Goal: Check status: Check status

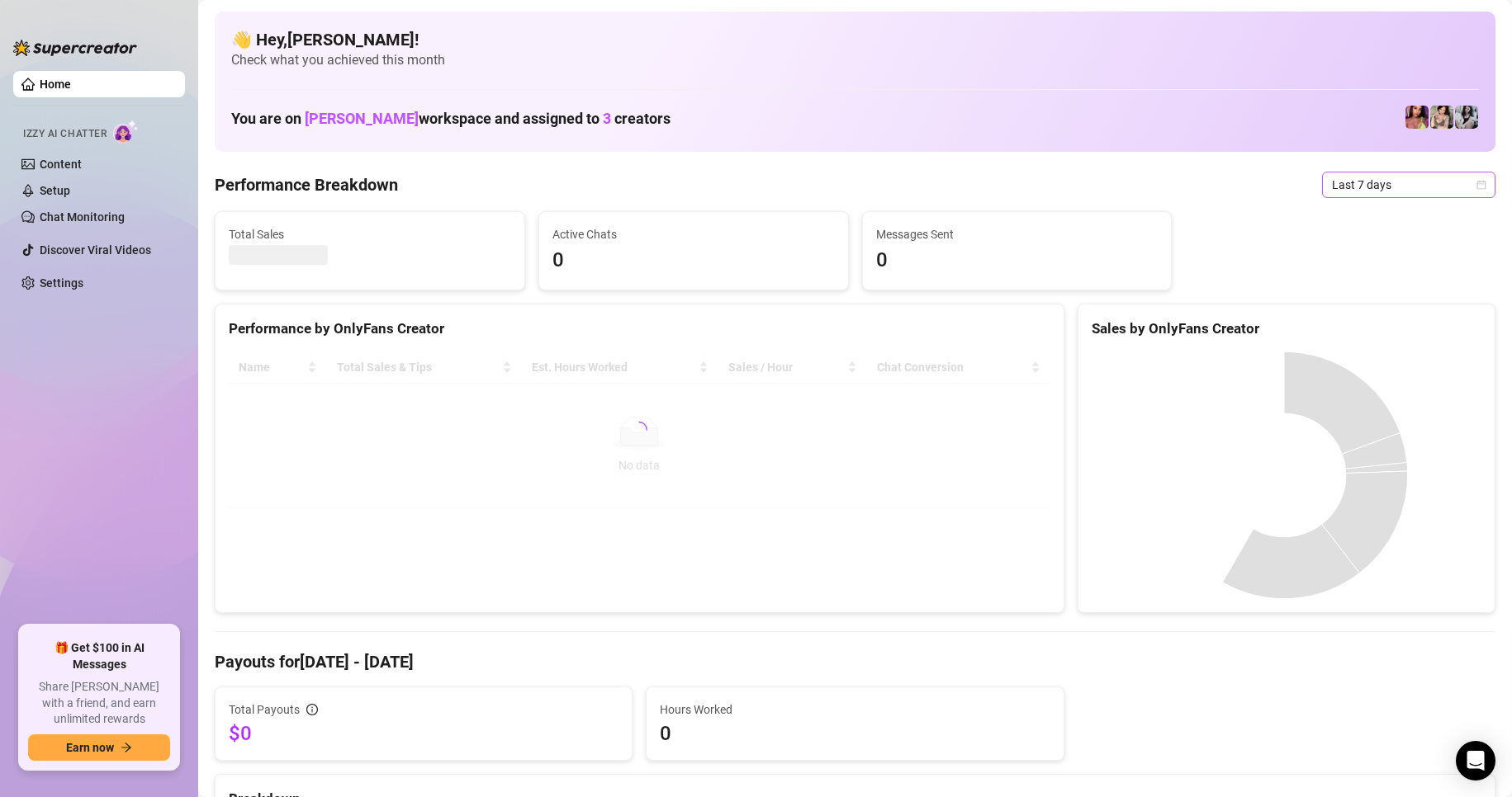
click at [1369, 185] on span "Last 7 days" at bounding box center [1408, 184] width 154 height 25
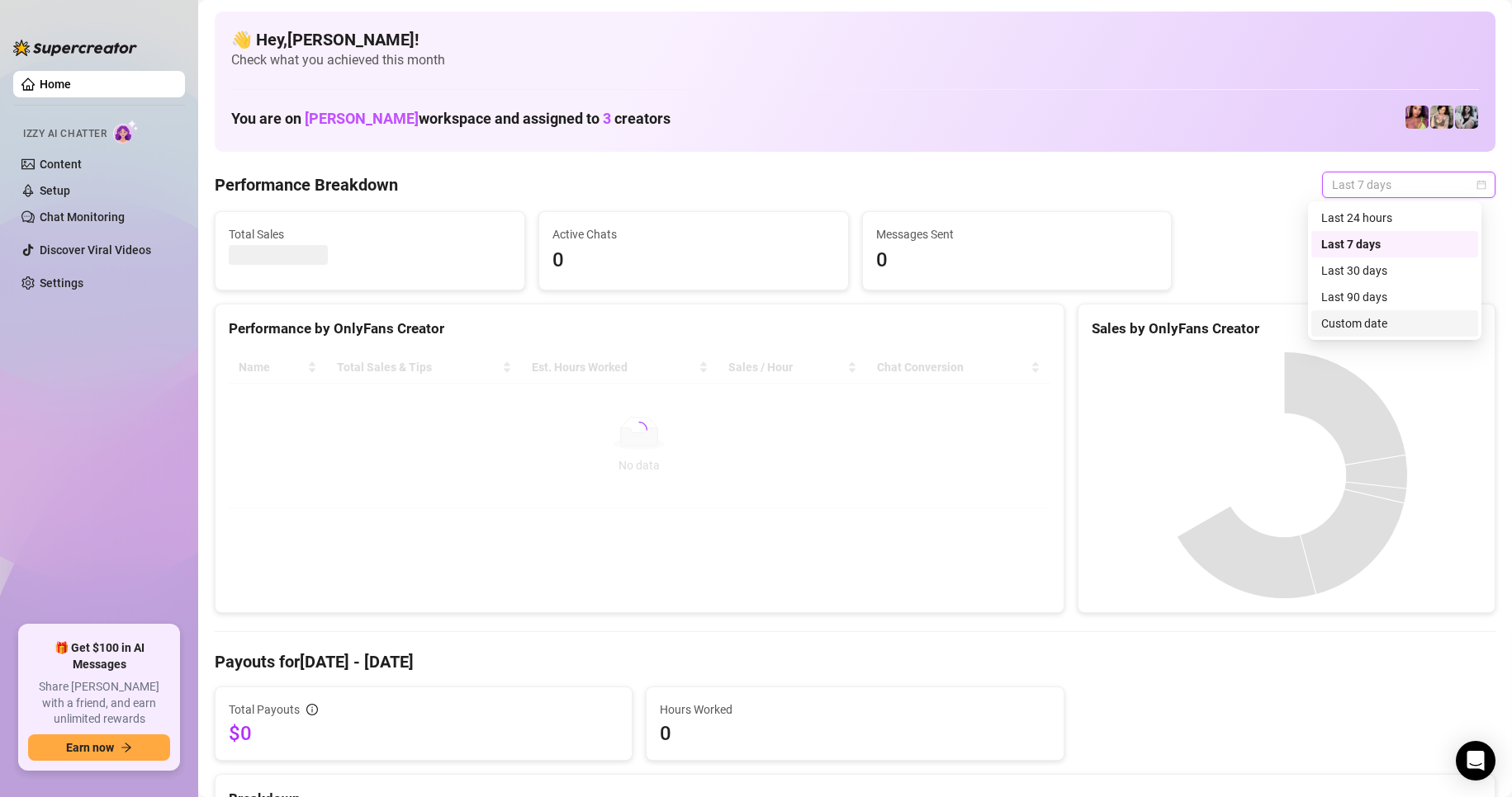
click at [1367, 314] on div "Custom date" at bounding box center [1394, 323] width 147 height 18
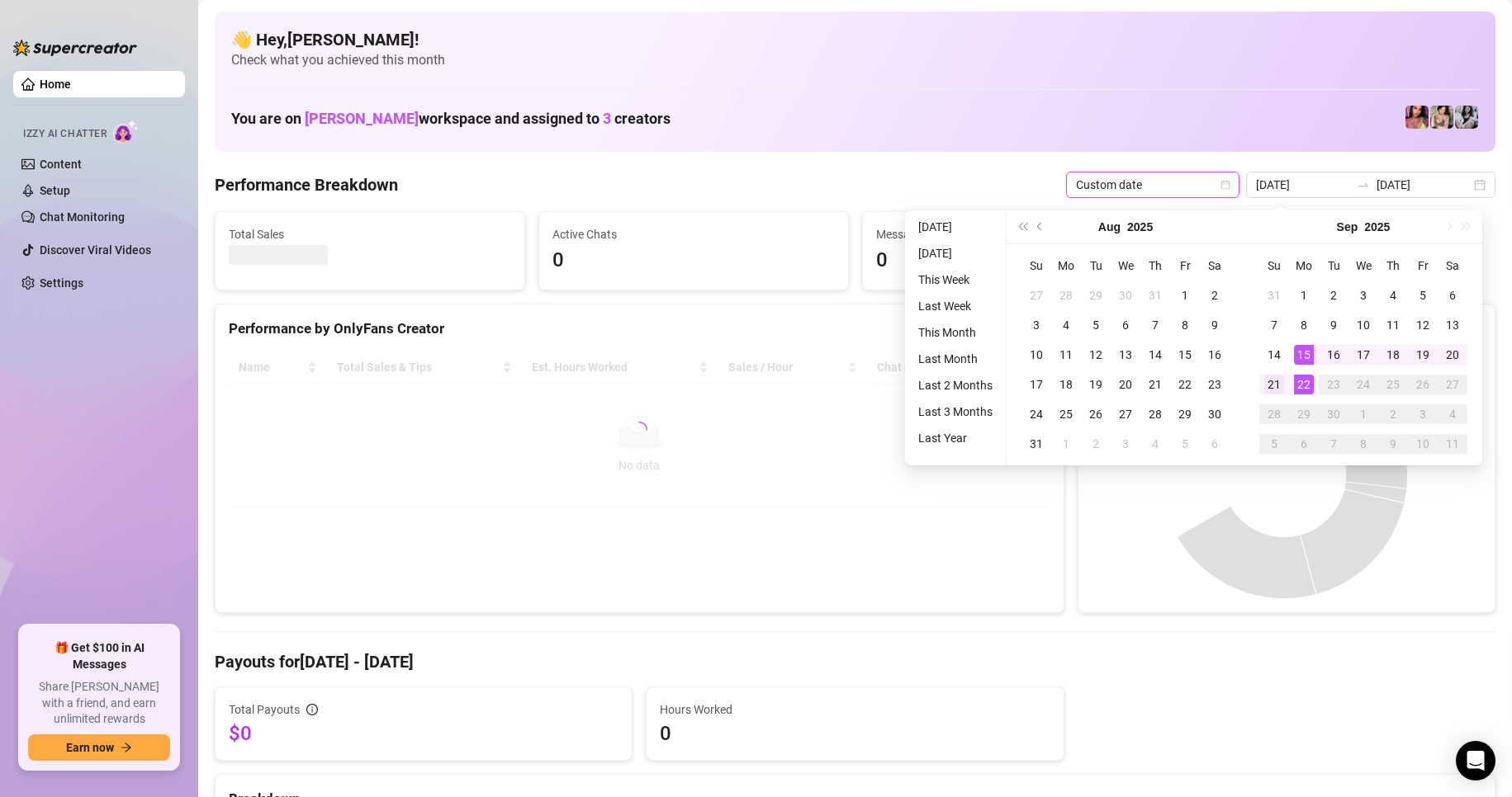
type input "[DATE]"
click at [1276, 386] on div "21" at bounding box center [1273, 384] width 19 height 19
type input "[DATE]"
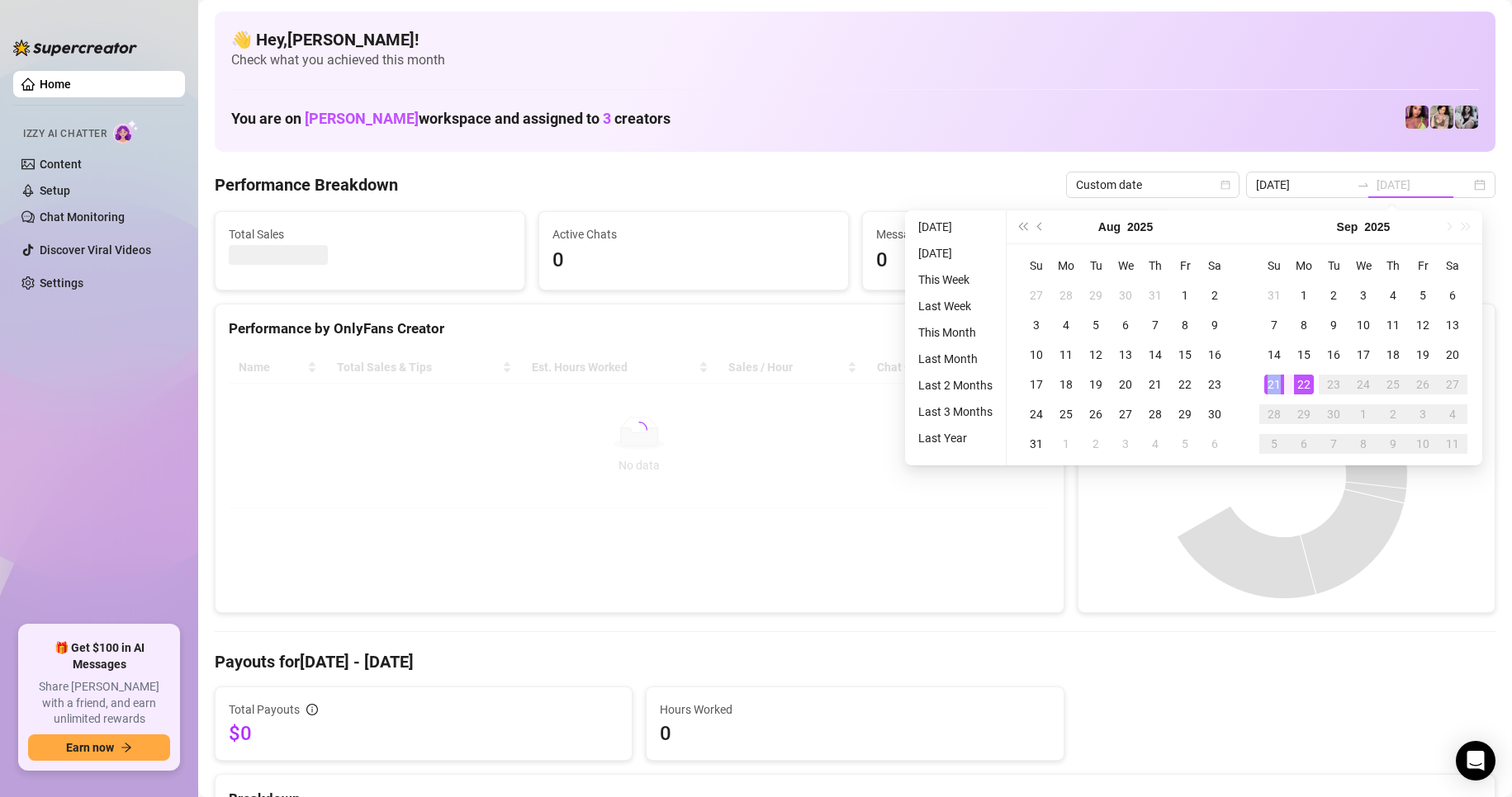
type input "[DATE]"
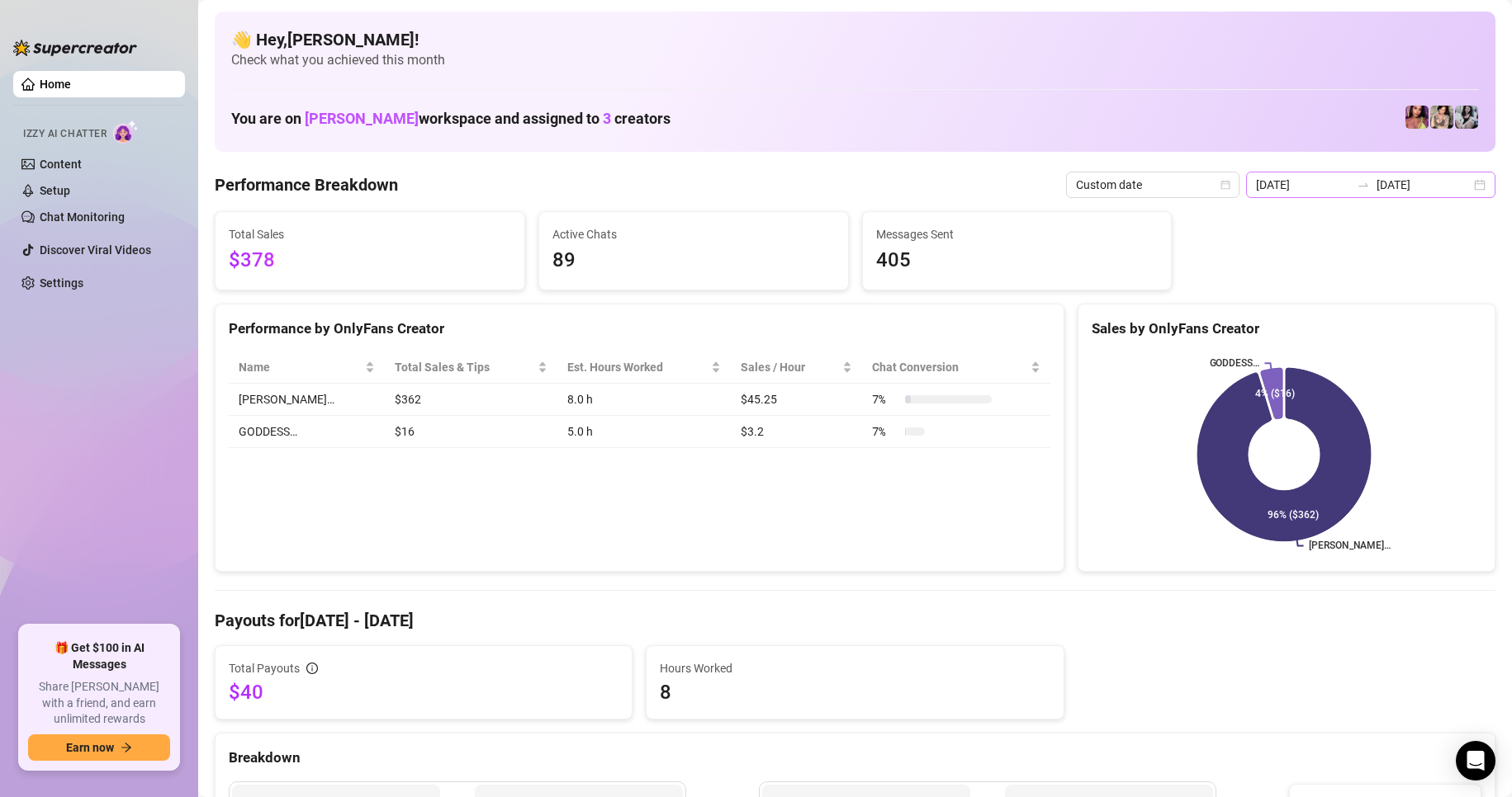
click at [1463, 189] on div "[DATE] [DATE]" at bounding box center [1370, 184] width 249 height 27
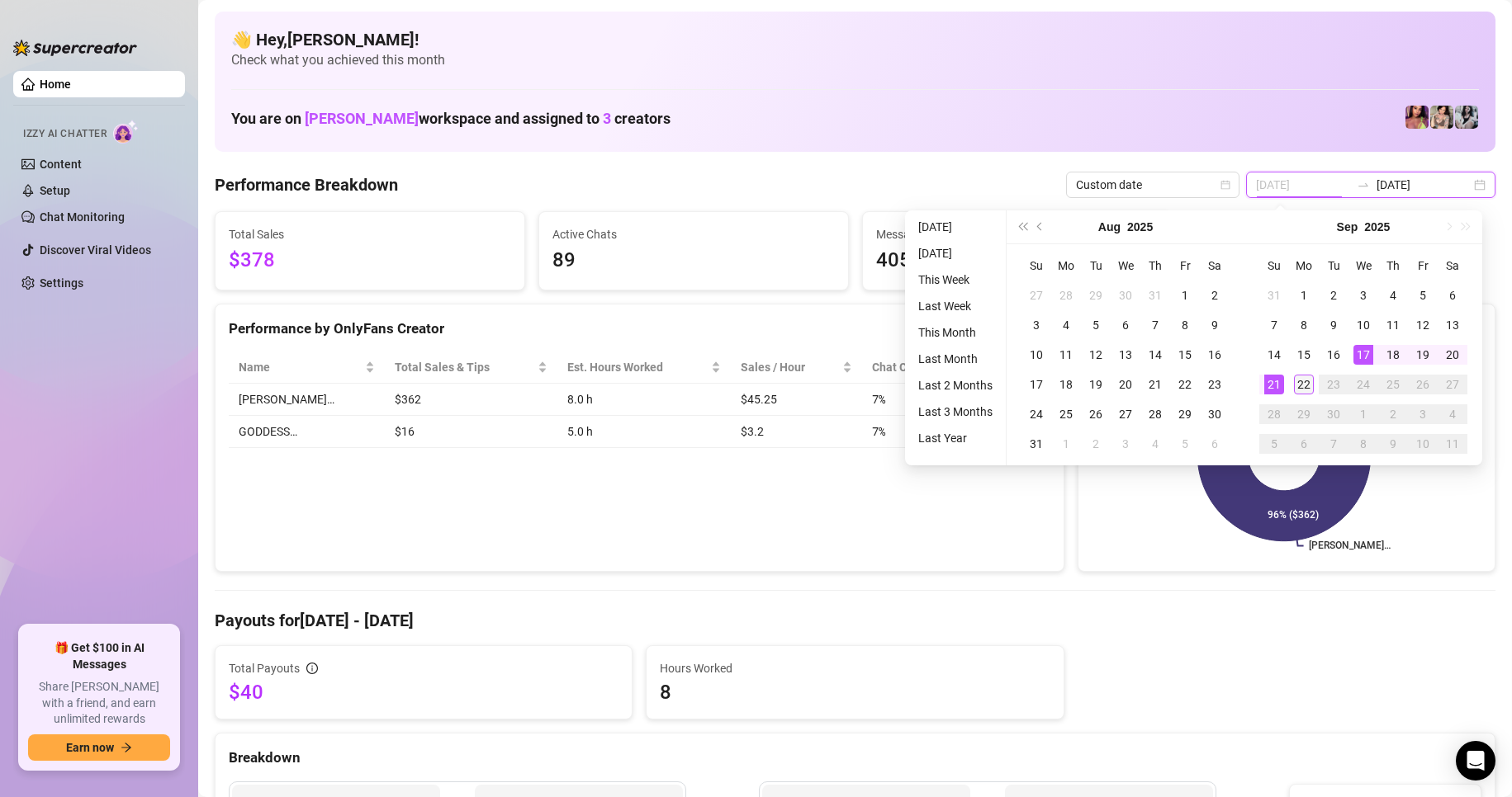
type input "[DATE]"
click at [1308, 376] on div "22" at bounding box center [1303, 384] width 19 height 19
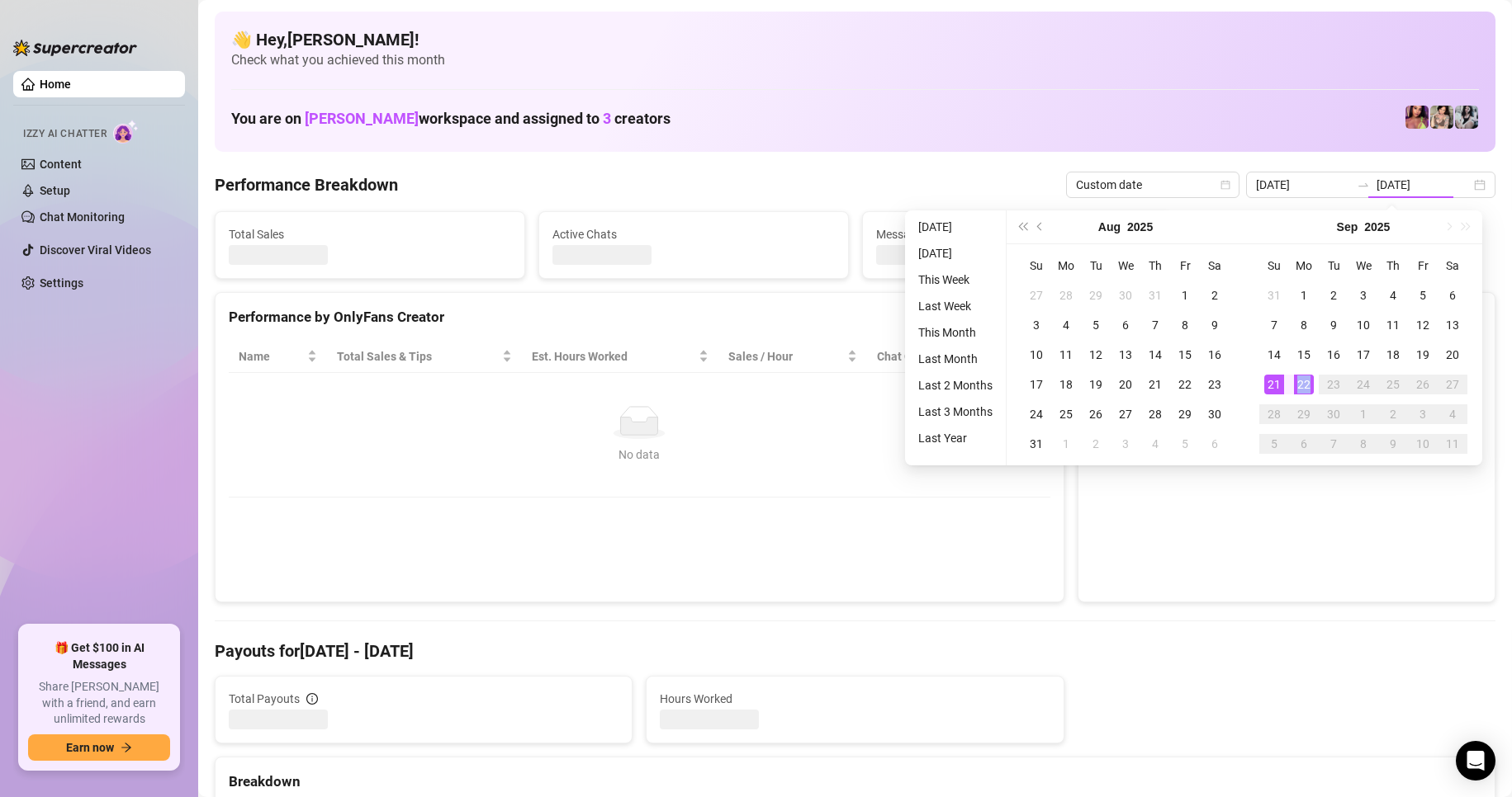
type input "[DATE]"
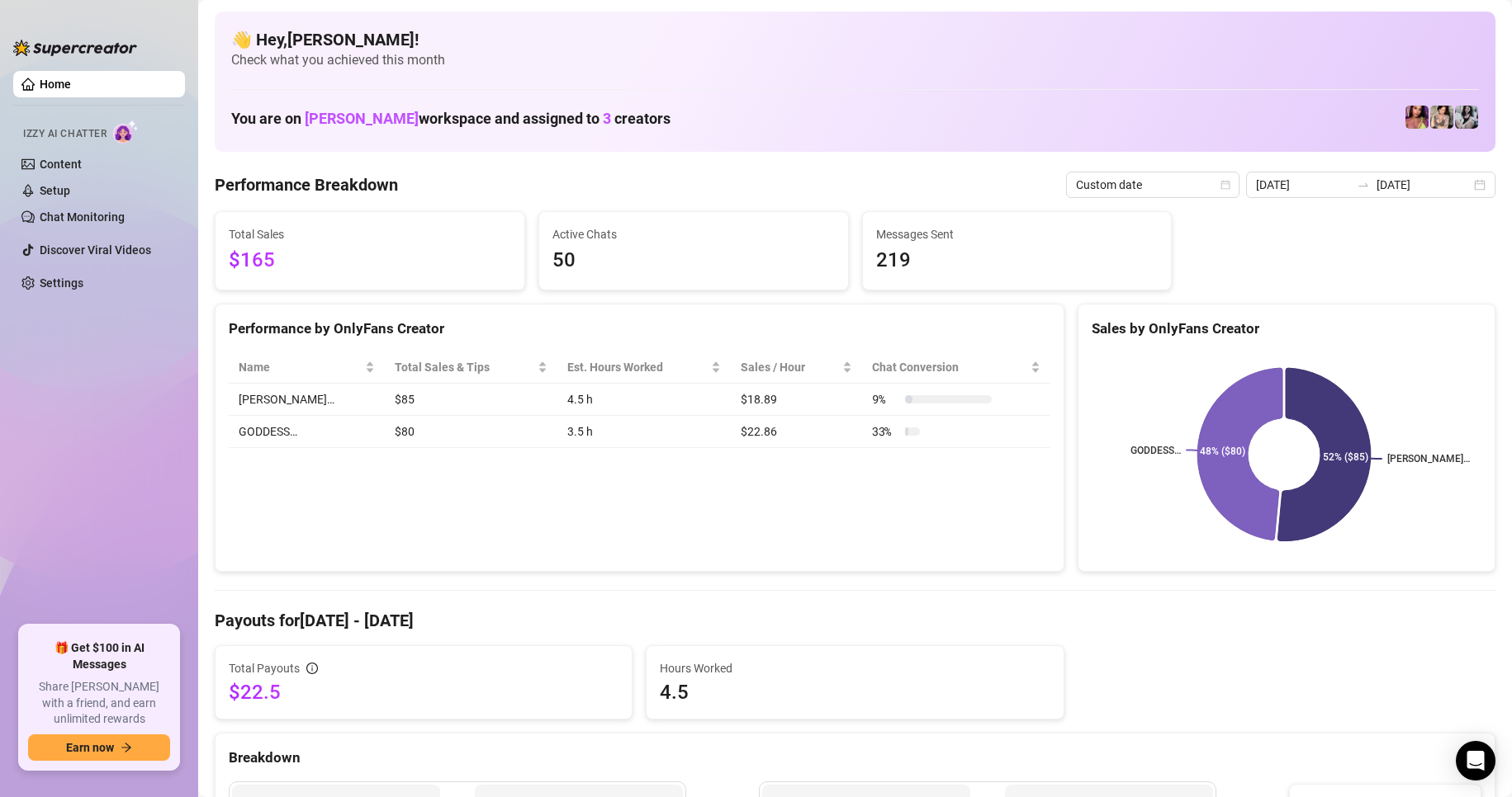
click at [255, 434] on td "GODDESS…" at bounding box center [306, 431] width 156 height 32
click at [313, 430] on td "GODDESS…" at bounding box center [306, 431] width 156 height 32
